Goal: Information Seeking & Learning: Learn about a topic

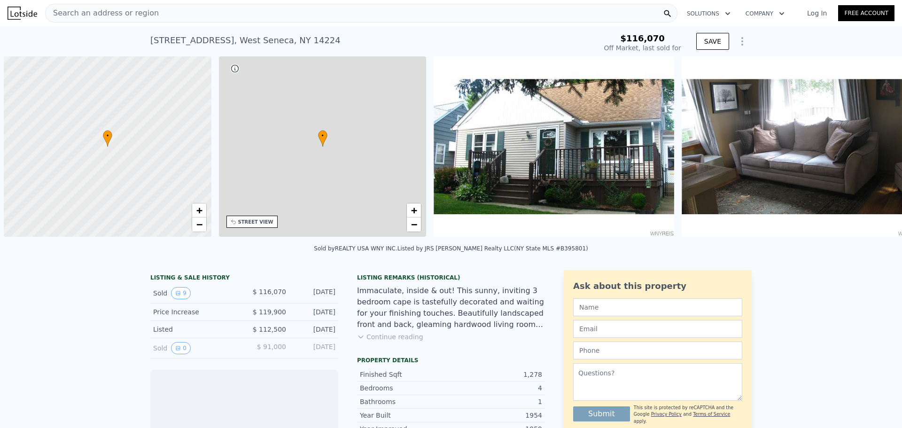
scroll to position [0, 4]
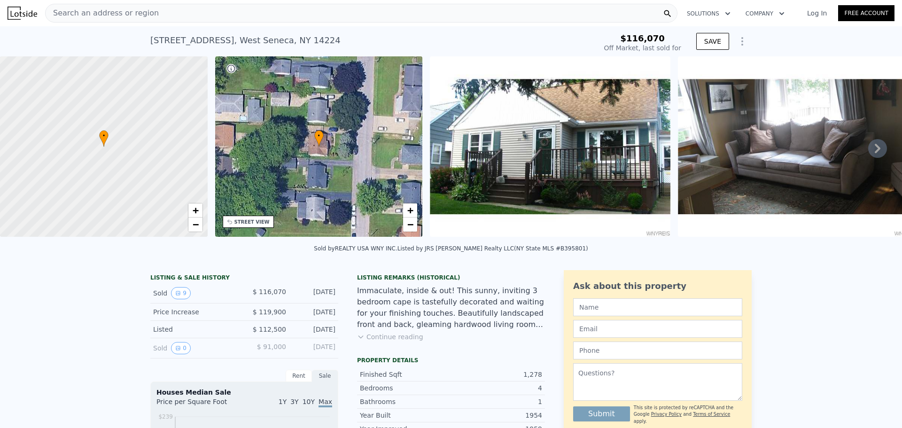
click at [757, 146] on img at bounding box center [798, 146] width 241 height 180
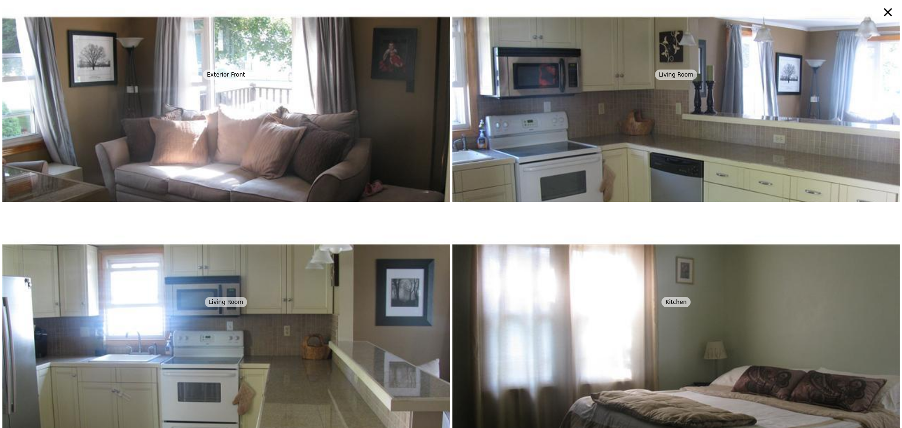
scroll to position [0, 0]
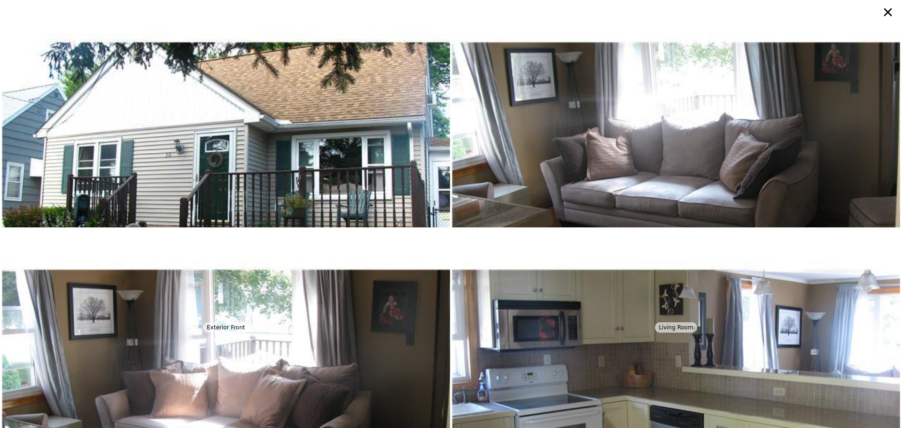
click at [887, 8] on icon at bounding box center [888, 12] width 17 height 17
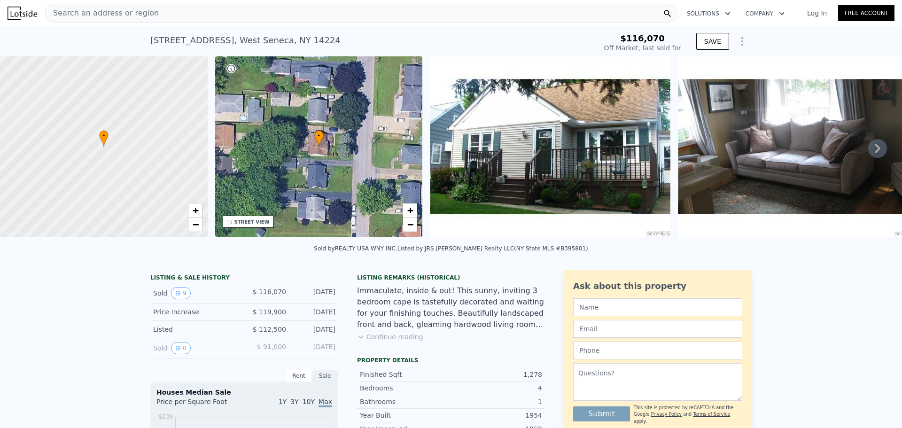
scroll to position [153, 0]
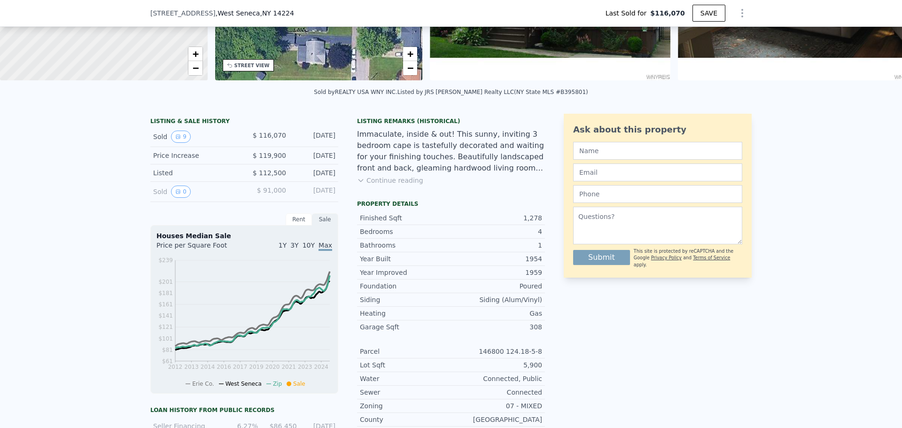
click at [306, 249] on span "10Y" at bounding box center [309, 246] width 12 height 8
click at [324, 249] on span "Max" at bounding box center [326, 246] width 14 height 8
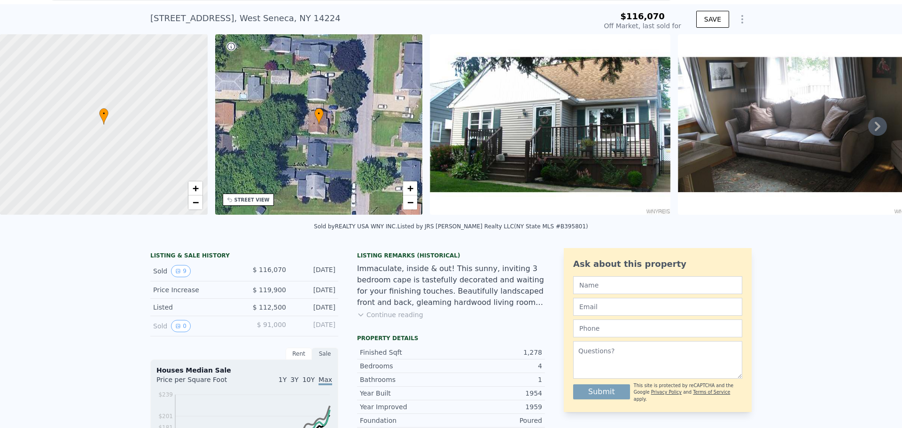
scroll to position [3, 0]
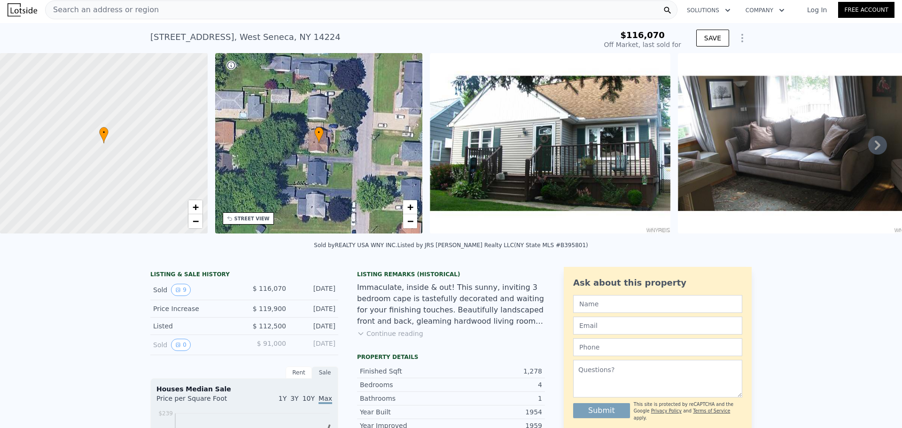
drag, startPoint x: 584, startPoint y: 122, endPoint x: 745, endPoint y: 178, distance: 170.3
type input "$ 256,000"
type input "$ 114,262"
click at [875, 147] on icon at bounding box center [878, 145] width 6 height 9
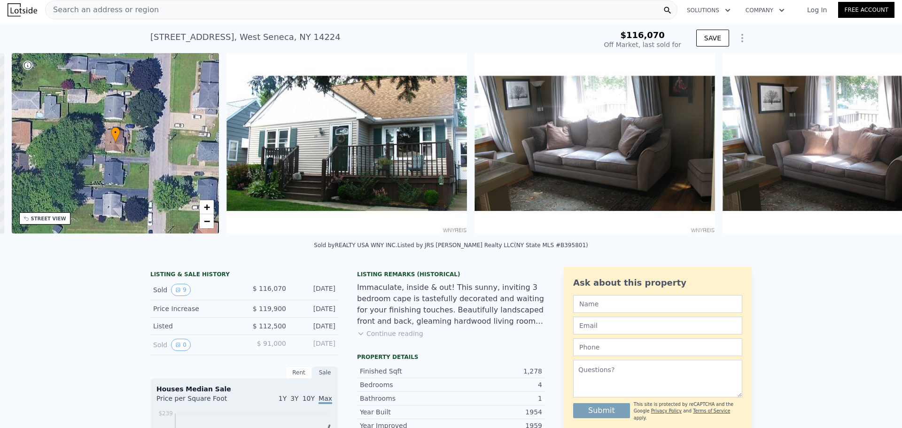
scroll to position [0, 219]
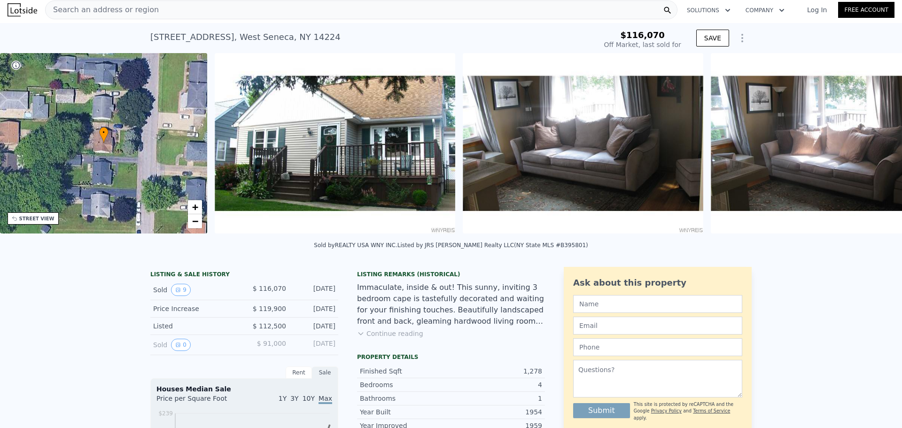
click at [662, 146] on img at bounding box center [583, 143] width 241 height 180
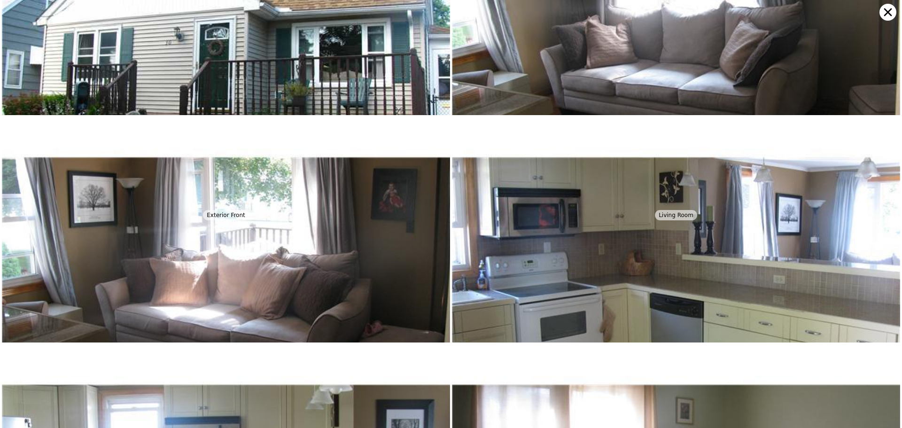
scroll to position [0, 0]
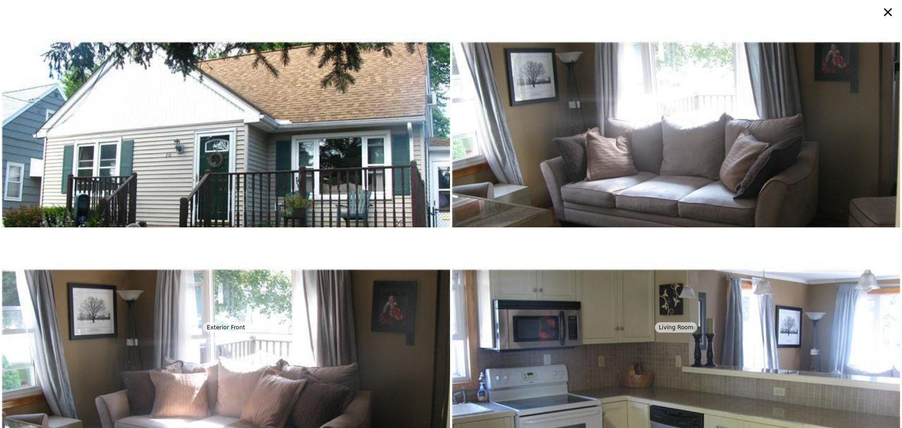
click at [890, 16] on icon at bounding box center [888, 12] width 17 height 17
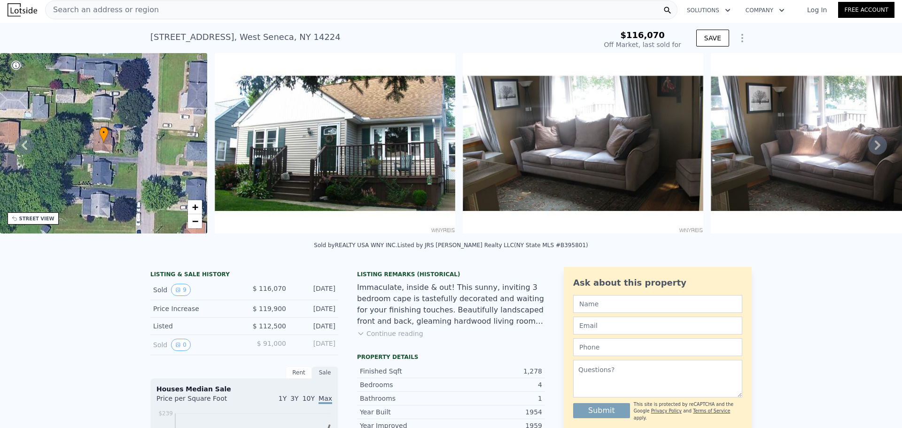
click at [297, 180] on img at bounding box center [335, 143] width 241 height 180
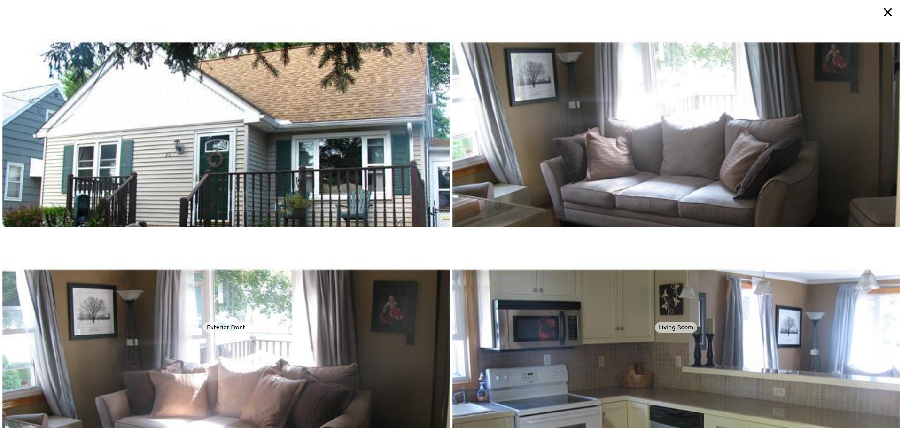
click at [886, 7] on icon at bounding box center [888, 12] width 17 height 17
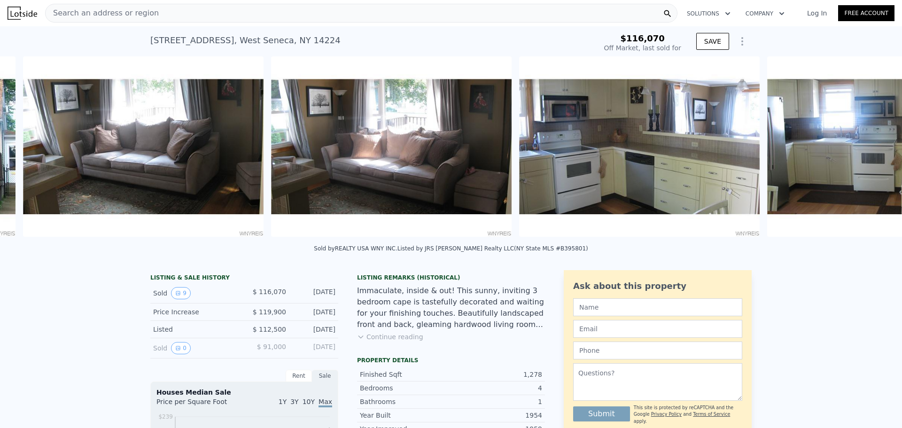
scroll to position [0, 678]
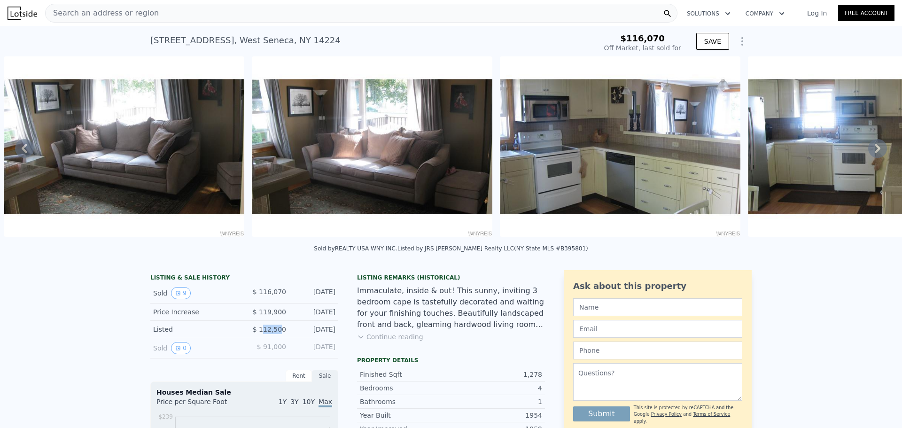
drag, startPoint x: 266, startPoint y: 338, endPoint x: 281, endPoint y: 339, distance: 14.6
click at [281, 333] on span "$ 112,500" at bounding box center [269, 330] width 33 height 8
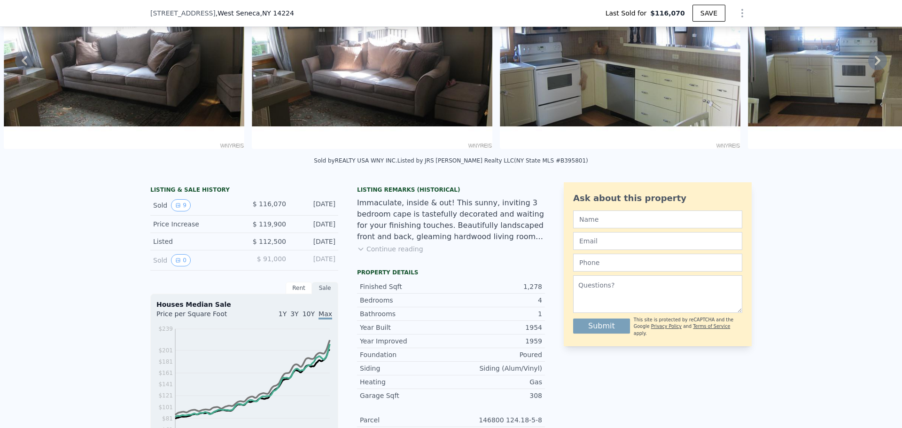
scroll to position [156, 0]
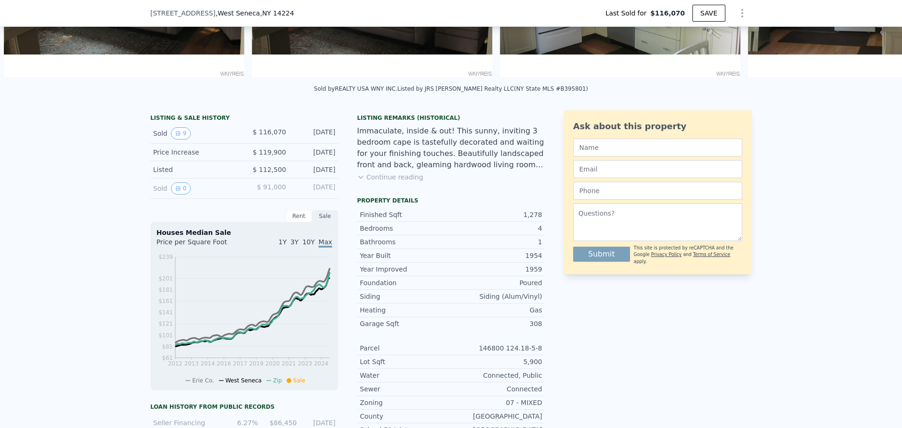
drag, startPoint x: 152, startPoint y: 34, endPoint x: 466, endPoint y: 138, distance: 330.6
click at [466, 138] on div "Immaculate, inside & out! This sunny, inviting 3 bedroom cape is tastefully dec…" at bounding box center [451, 147] width 188 height 45
click at [301, 222] on div "Rent" at bounding box center [299, 216] width 26 height 12
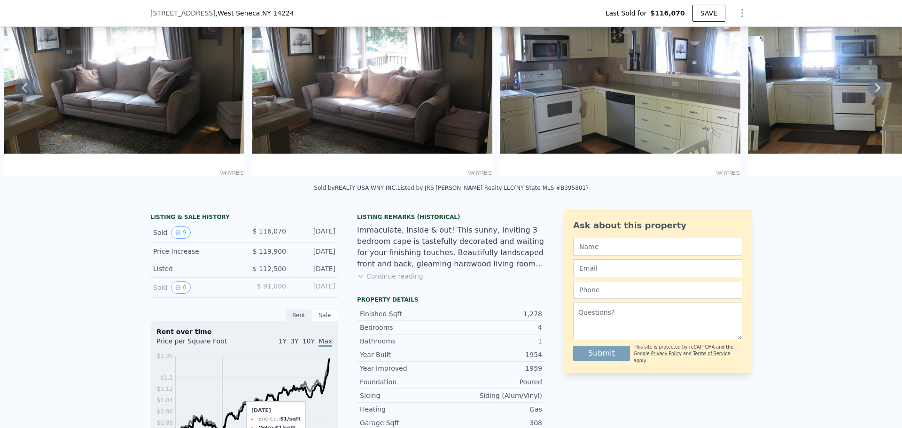
scroll to position [3, 0]
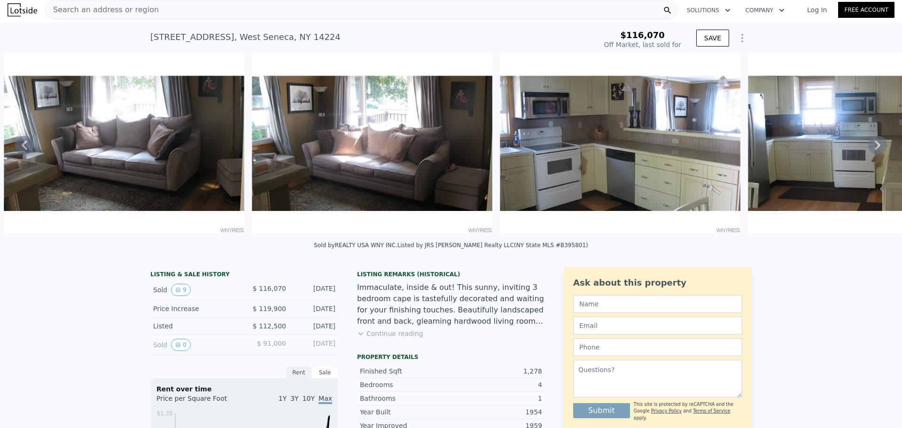
click at [328, 378] on div "Sale" at bounding box center [325, 373] width 26 height 12
click at [624, 130] on img at bounding box center [620, 143] width 241 height 180
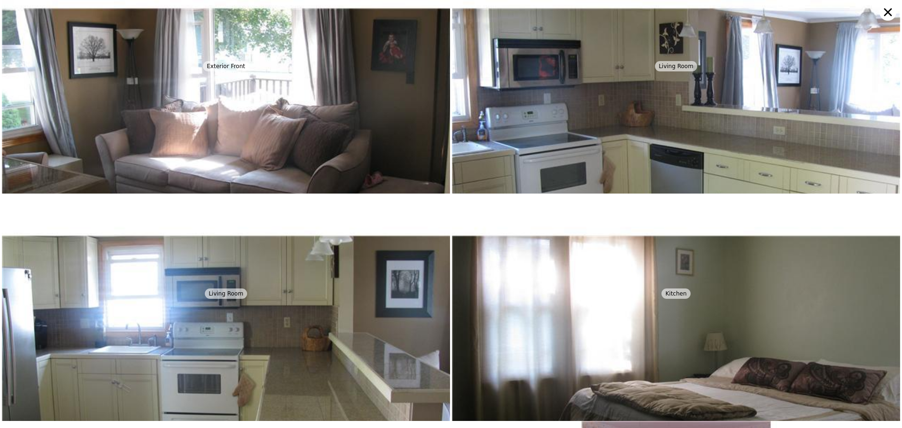
scroll to position [227, 0]
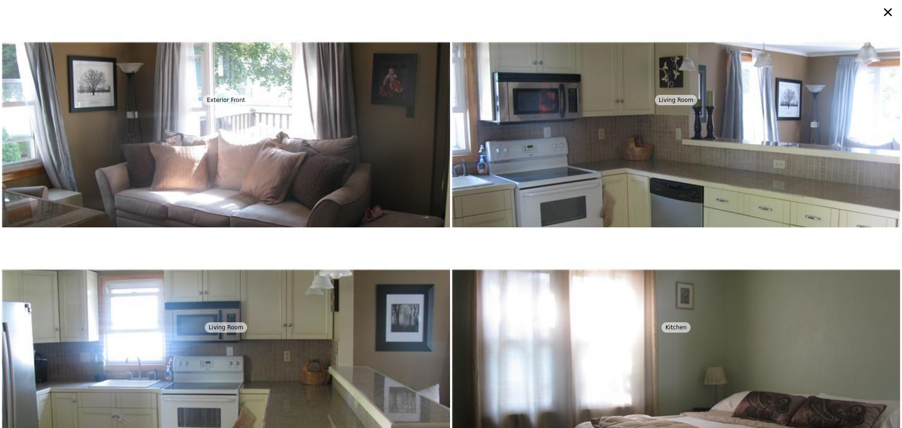
click at [888, 8] on icon at bounding box center [888, 12] width 17 height 17
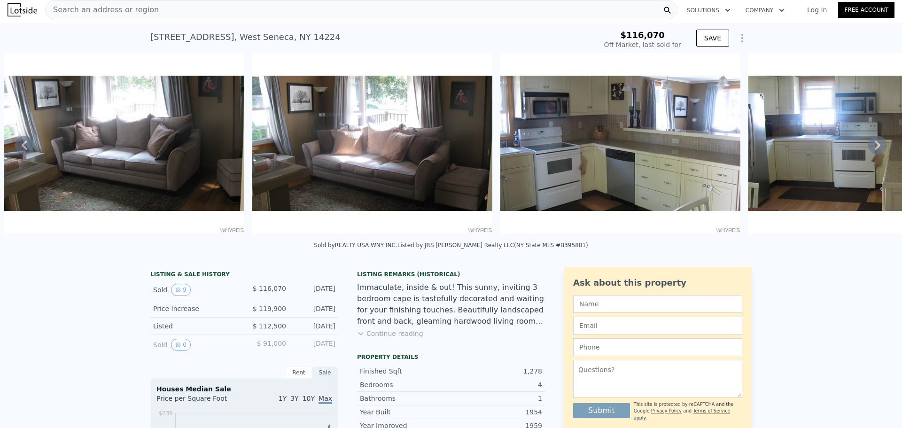
scroll to position [0, 0]
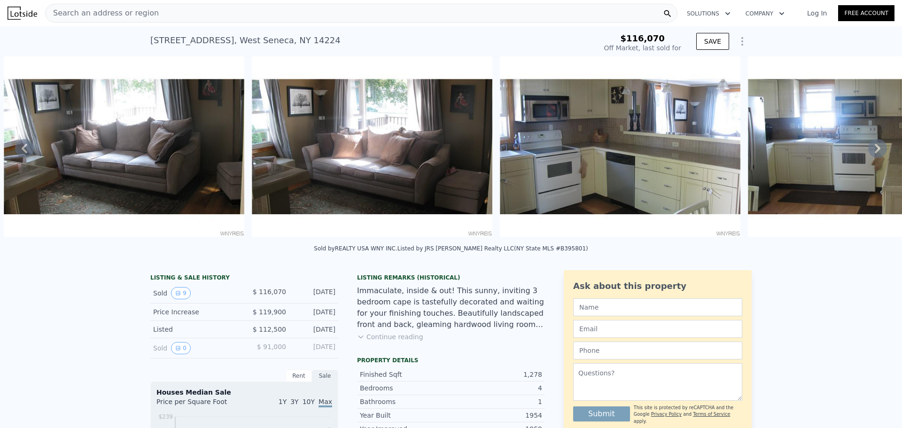
click at [593, 11] on div "Search an address or region" at bounding box center [361, 13] width 632 height 19
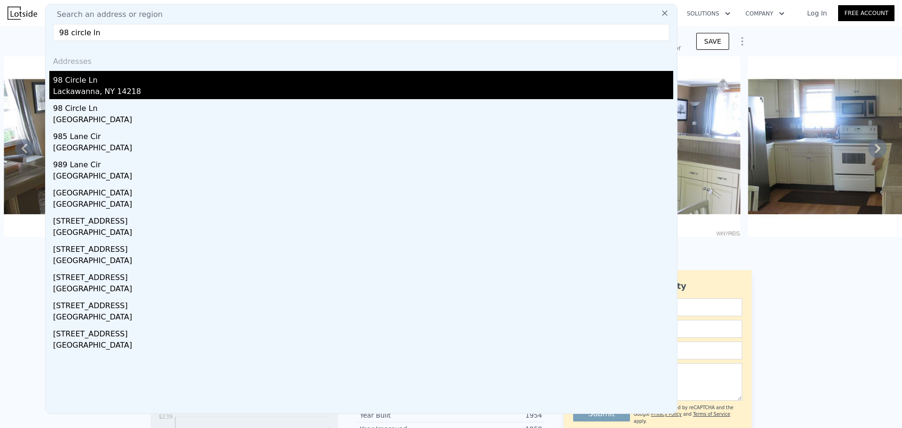
type input "98 circle ln"
click at [73, 87] on div "Lackawanna, NY 14218" at bounding box center [363, 92] width 620 height 13
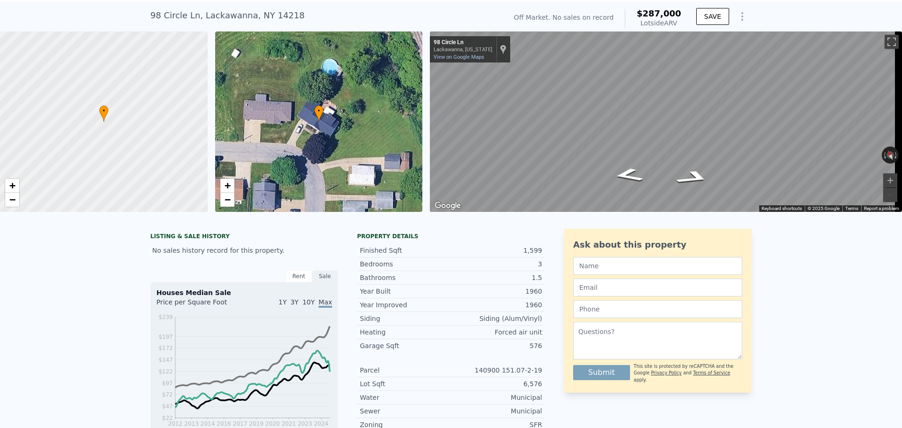
scroll to position [3, 0]
